Goal: Task Accomplishment & Management: Manage account settings

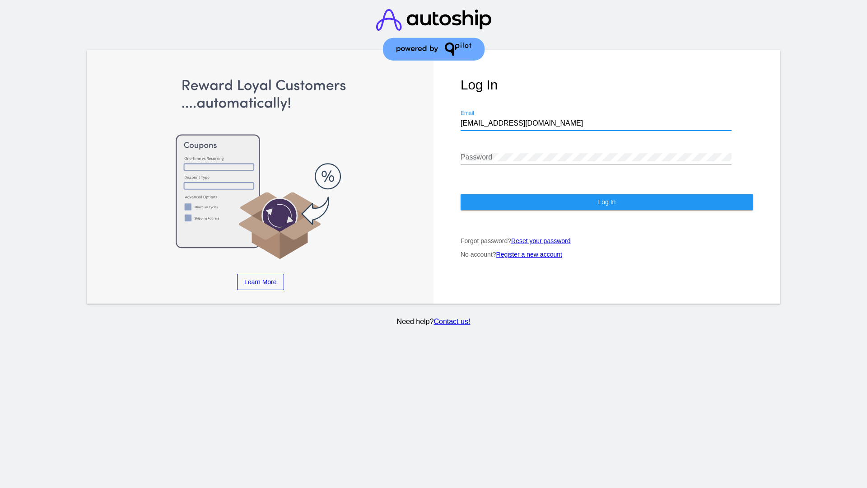
type input "[EMAIL_ADDRESS][DOMAIN_NAME]"
click at [606, 202] on span "Log In" at bounding box center [607, 201] width 18 height 7
